Goal: Task Accomplishment & Management: Use online tool/utility

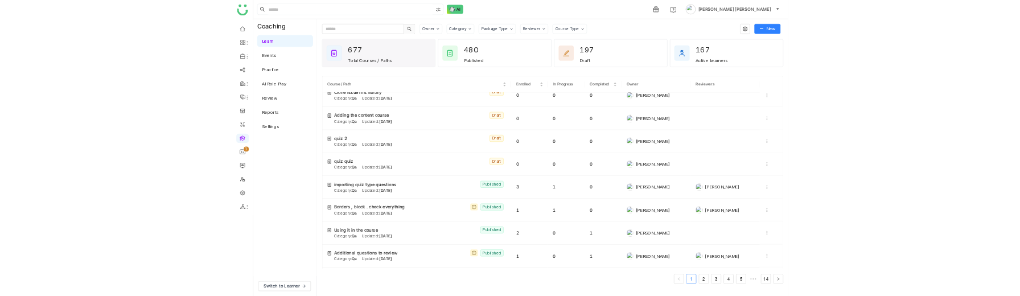
scroll to position [1778, 0]
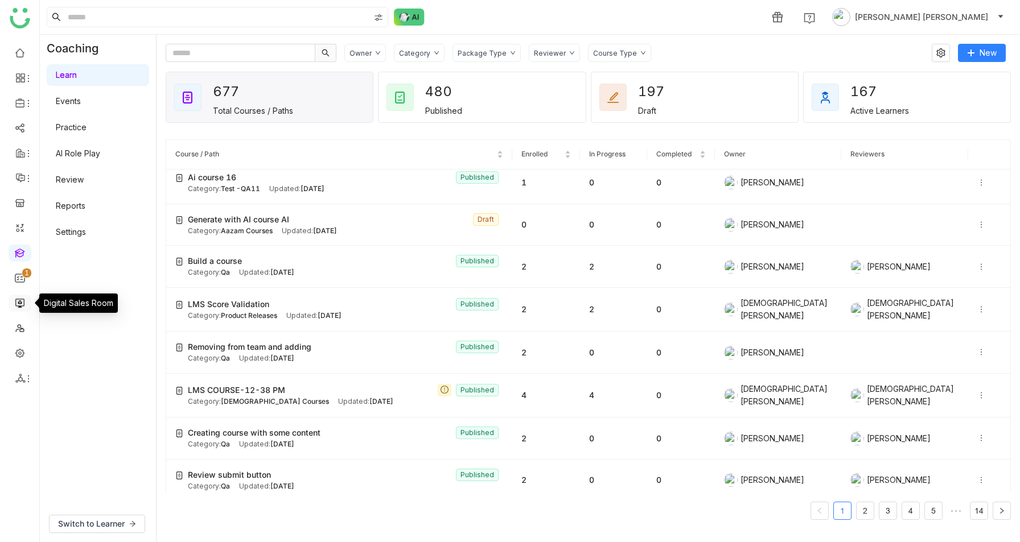
click at [17, 303] on link at bounding box center [20, 303] width 10 height 10
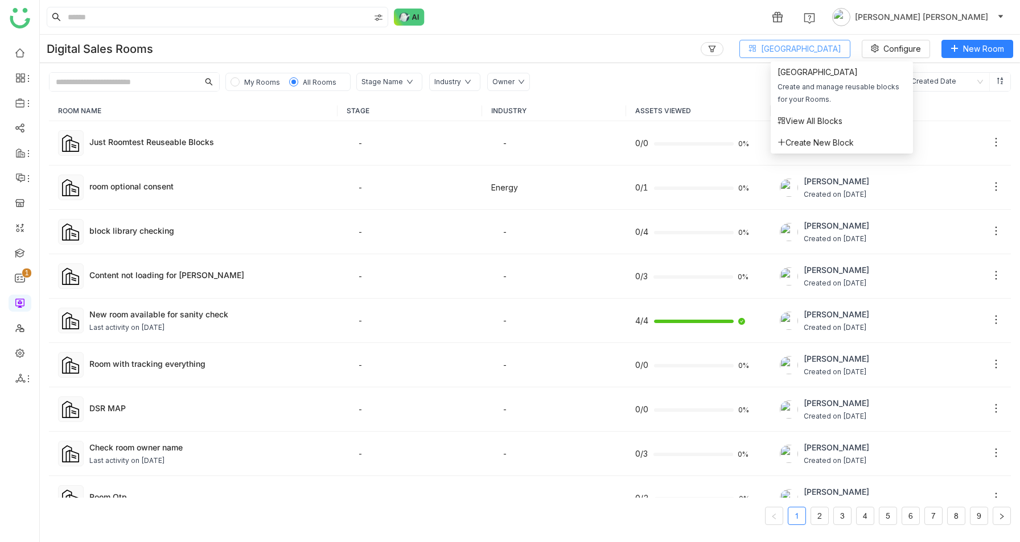
click at [803, 51] on span "[GEOGRAPHIC_DATA]" at bounding box center [801, 49] width 80 height 13
click at [793, 125] on span "View All Blocks" at bounding box center [810, 121] width 65 height 13
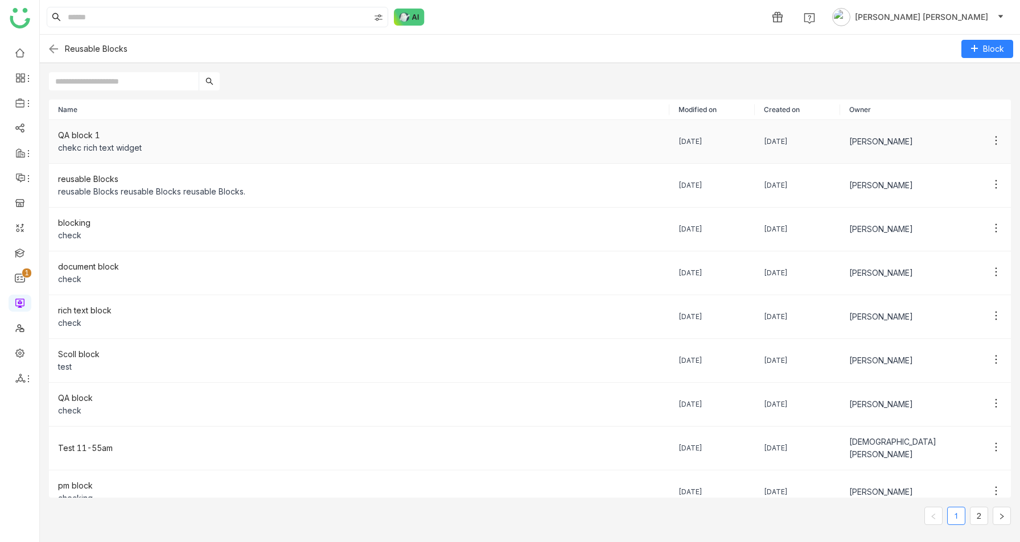
click at [166, 145] on div "chekc rich text widget" at bounding box center [359, 148] width 602 height 13
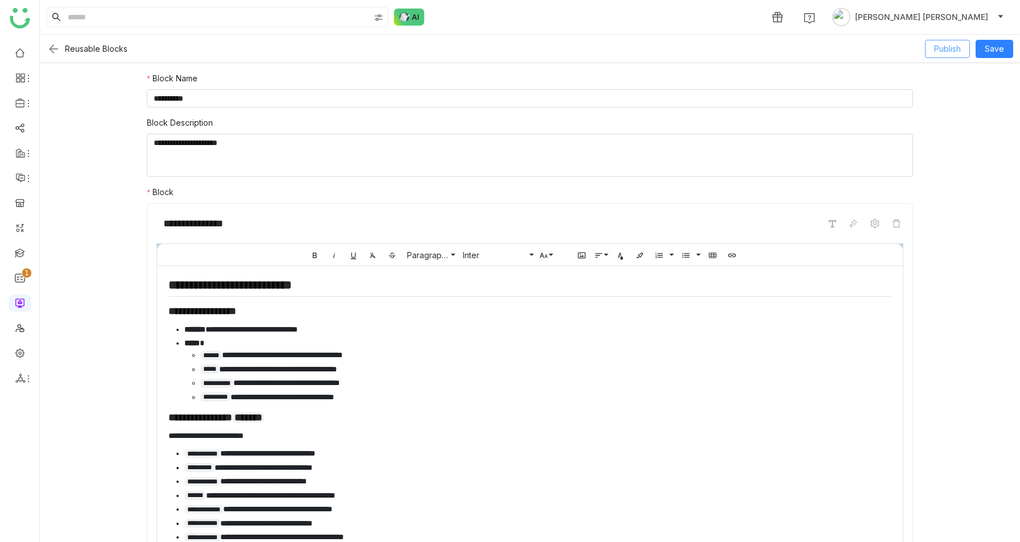
click at [963, 49] on button "Publish" at bounding box center [947, 49] width 45 height 18
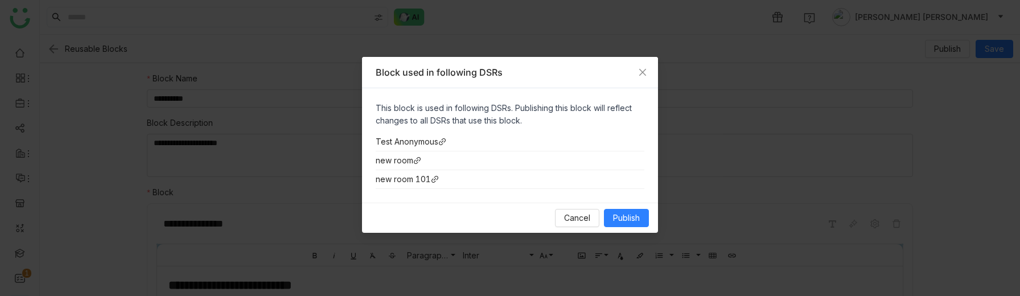
click at [422, 64] on div "Block used in following DSRs" at bounding box center [510, 72] width 296 height 31
copy div "Block used in following DSRs"
click at [582, 221] on span "Cancel" at bounding box center [577, 218] width 26 height 13
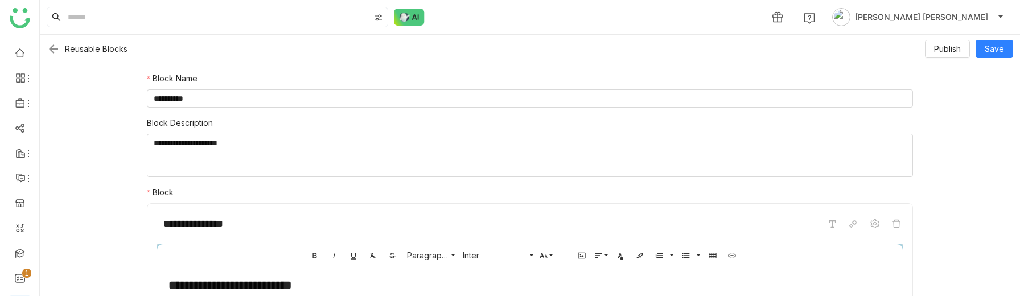
click at [53, 51] on img at bounding box center [54, 49] width 14 height 14
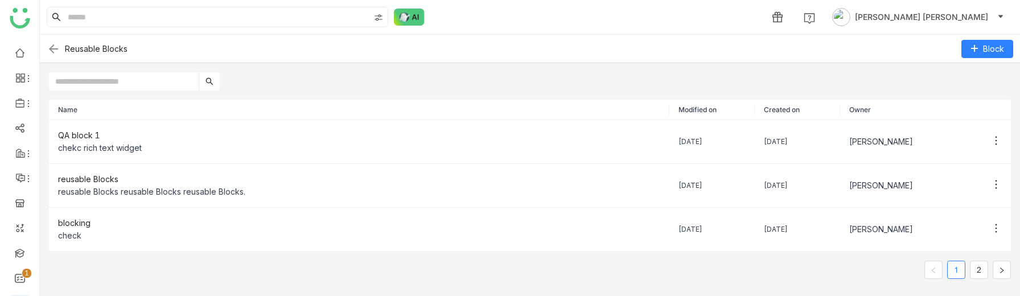
click at [57, 50] on img at bounding box center [54, 49] width 14 height 14
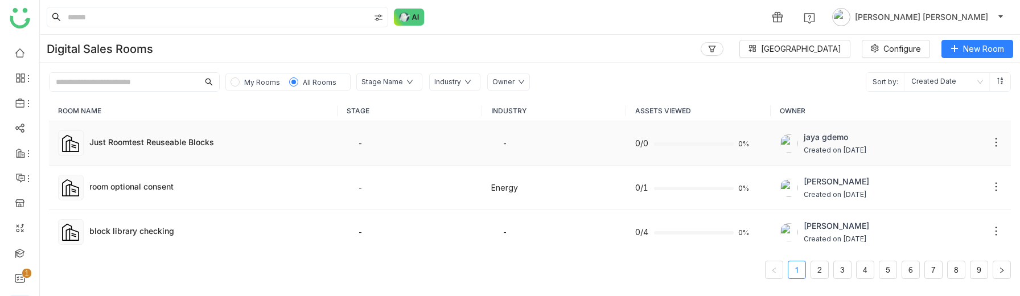
click at [203, 148] on div "Just Roomtest Reuseable Blocks" at bounding box center [208, 143] width 239 height 14
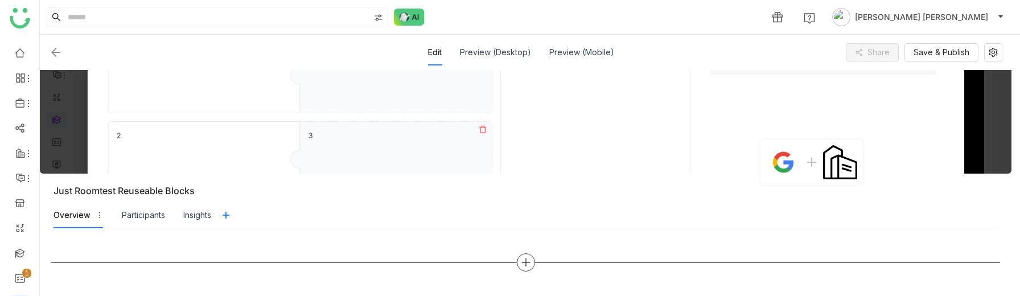
click at [527, 261] on icon at bounding box center [525, 262] width 1 height 8
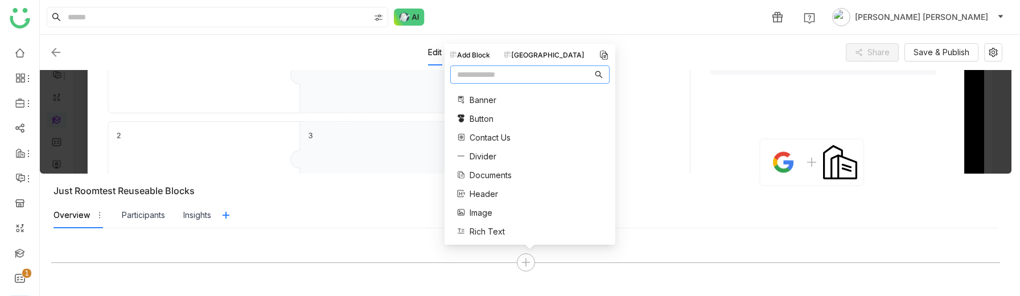
click at [552, 52] on div "[GEOGRAPHIC_DATA]" at bounding box center [544, 55] width 80 height 10
click at [467, 52] on div "Add Block" at bounding box center [470, 55] width 40 height 10
click at [552, 59] on div "[GEOGRAPHIC_DATA]" at bounding box center [544, 55] width 80 height 10
click at [464, 55] on div "Add Block" at bounding box center [470, 55] width 40 height 10
click at [533, 54] on div "[GEOGRAPHIC_DATA]" at bounding box center [544, 55] width 80 height 10
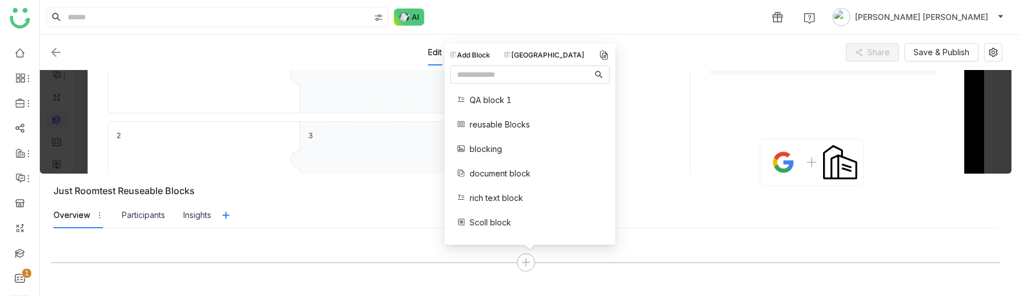
click at [478, 50] on div "Add Block" at bounding box center [470, 55] width 40 height 10
click at [560, 54] on div "[GEOGRAPHIC_DATA]" at bounding box center [544, 55] width 80 height 10
click at [600, 262] on div at bounding box center [525, 262] width 949 height 18
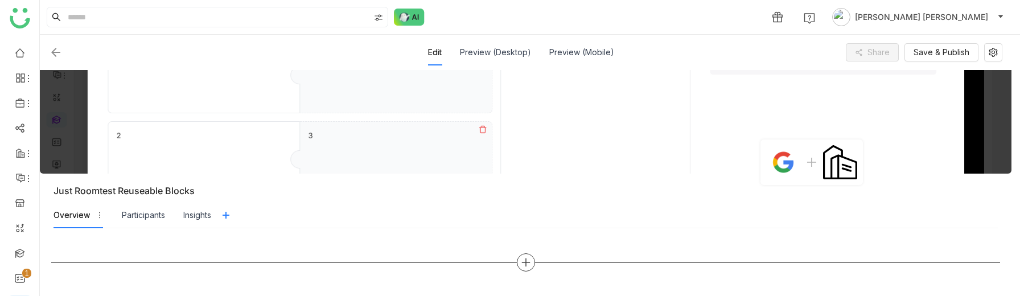
click at [530, 254] on div at bounding box center [526, 262] width 18 height 18
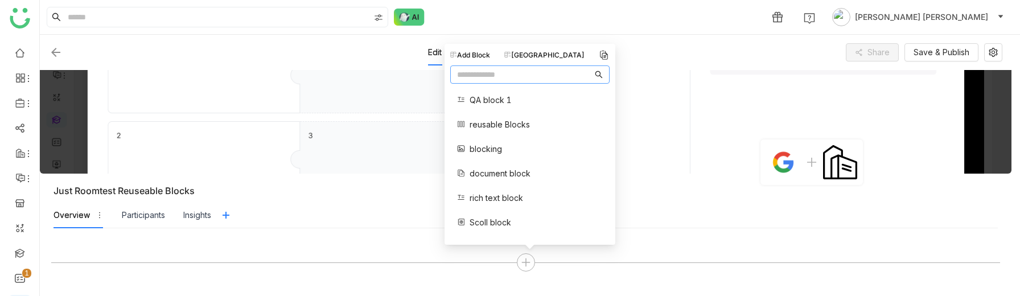
click at [549, 54] on div "[GEOGRAPHIC_DATA]" at bounding box center [544, 55] width 80 height 10
